Goal: Information Seeking & Learning: Find specific fact

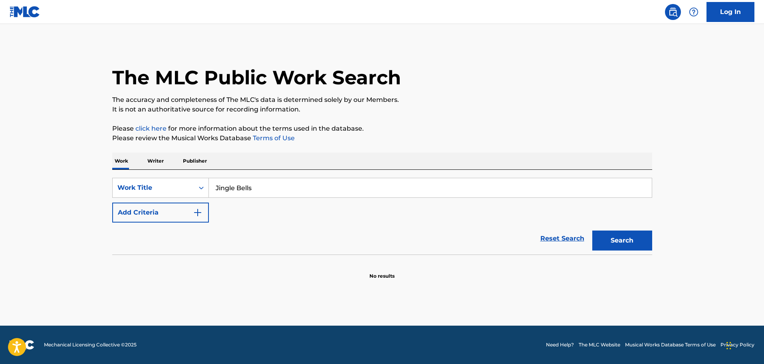
type input "Jingle Bells"
click at [592, 231] on button "Search" at bounding box center [622, 241] width 60 height 20
click at [672, 11] on img at bounding box center [673, 12] width 10 height 10
click at [157, 161] on p "Writer" at bounding box center [155, 161] width 21 height 17
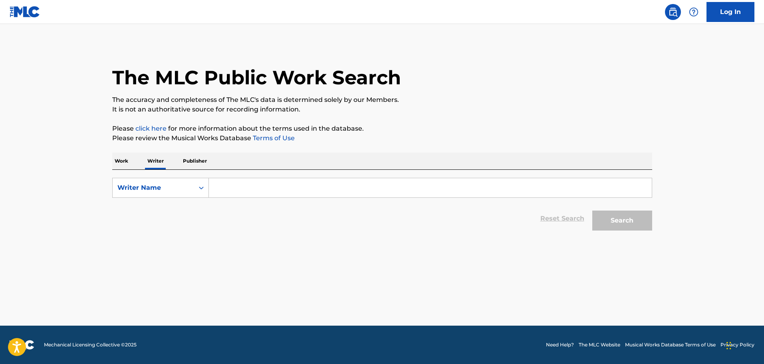
click at [247, 184] on input "Search Form" at bounding box center [430, 187] width 443 height 19
click at [121, 163] on p "Work" at bounding box center [121, 161] width 18 height 17
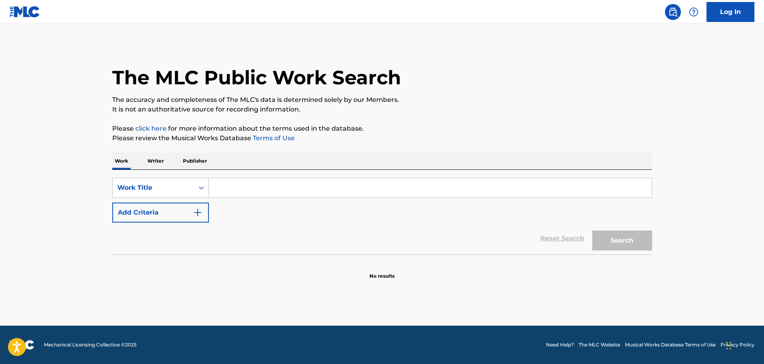
click at [223, 190] on input "Search Form" at bounding box center [430, 187] width 443 height 19
click at [618, 234] on button "Search" at bounding box center [622, 241] width 60 height 20
click at [278, 187] on input "White Christmas" at bounding box center [430, 187] width 443 height 19
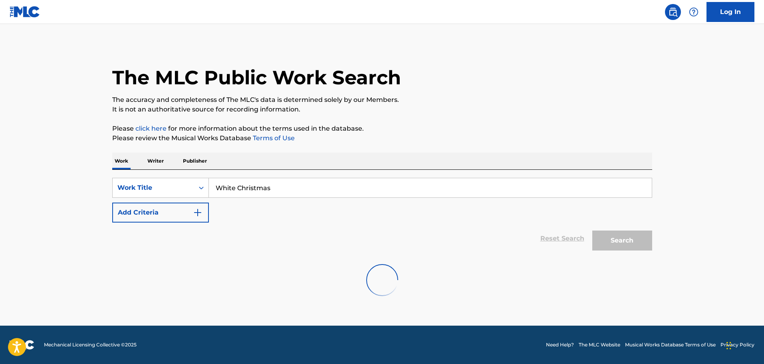
click at [262, 200] on div "SearchWithCriteriaa51f9286-6eb1-475c-9651-45578b8e40a7 Work Title White Christm…" at bounding box center [382, 200] width 540 height 45
drag, startPoint x: 276, startPoint y: 191, endPoint x: 211, endPoint y: 189, distance: 65.2
click at [211, 189] on input "White Christmas" at bounding box center [430, 187] width 443 height 19
type input "Moves like jagger"
click at [249, 191] on input "Search Form" at bounding box center [430, 187] width 443 height 19
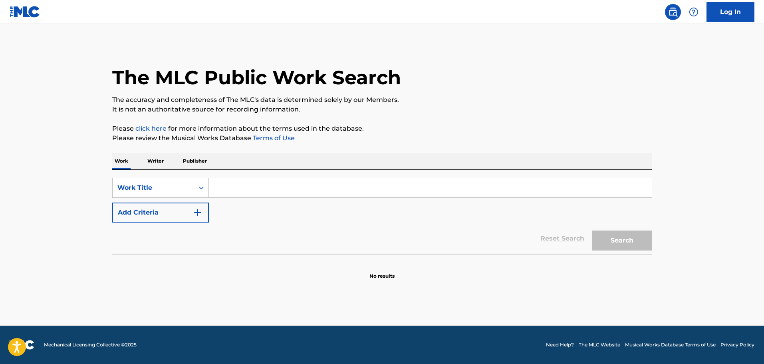
paste input "Moves like jagger"
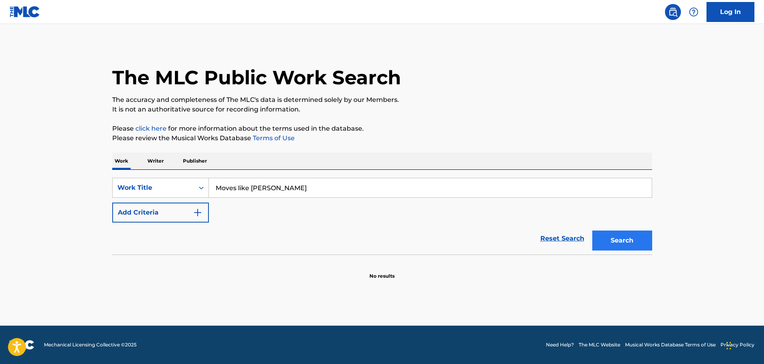
type input "Moves like jagger"
click at [608, 239] on button "Search" at bounding box center [622, 241] width 60 height 20
click at [561, 345] on link "Need Help?" at bounding box center [560, 344] width 28 height 7
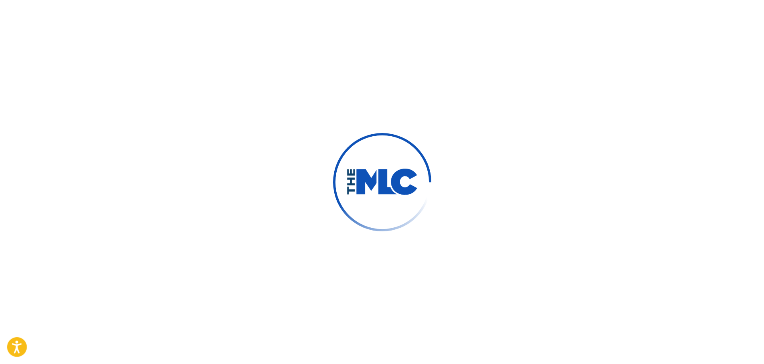
click at [12, 346] on icon "Open accessiBe: accessibility options, statement and help" at bounding box center [17, 346] width 10 height 13
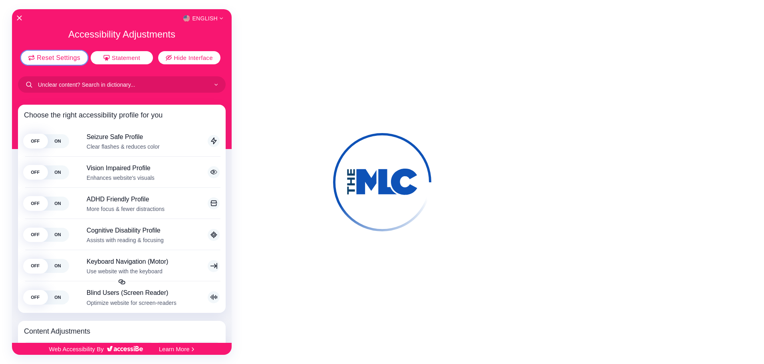
click at [57, 61] on span "Reset Settings" at bounding box center [59, 57] width 44 height 6
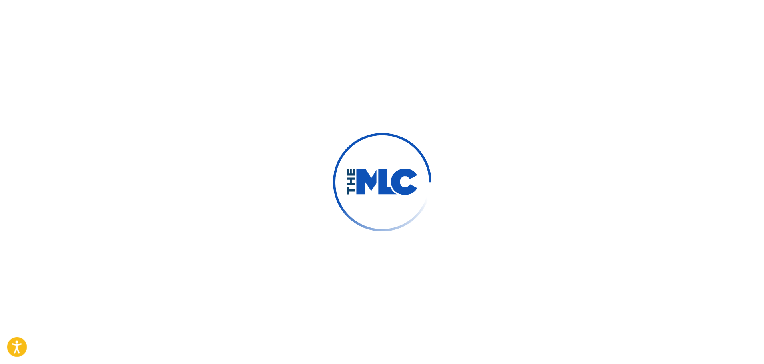
click at [13, 348] on icon "Open accessiBe: accessibility options, statement and help" at bounding box center [17, 346] width 10 height 13
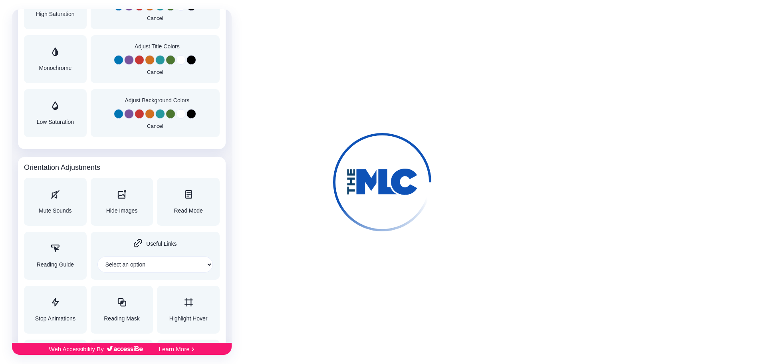
scroll to position [776, 0]
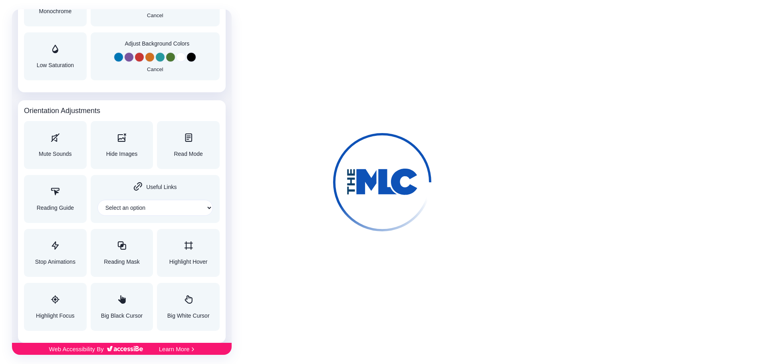
click at [277, 267] on div at bounding box center [382, 182] width 764 height 364
